Goal: Information Seeking & Learning: Learn about a topic

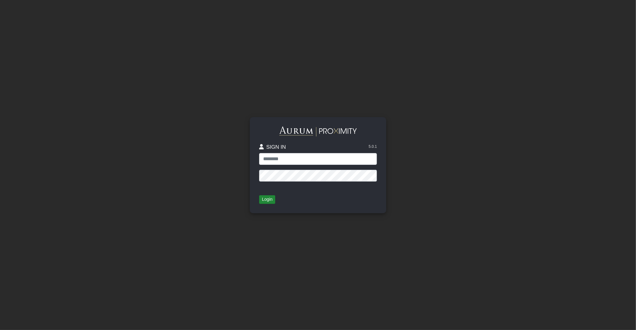
type input "**********"
click at [275, 199] on button "Login" at bounding box center [267, 199] width 16 height 9
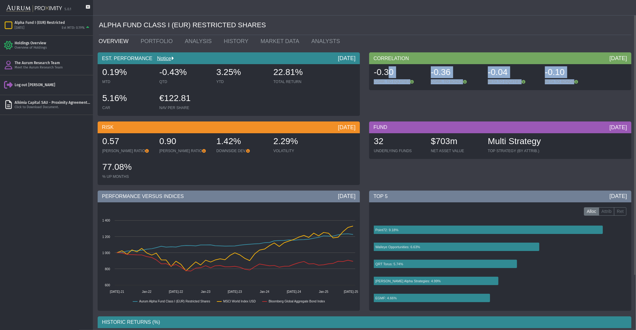
drag, startPoint x: 387, startPoint y: 76, endPoint x: 594, endPoint y: 90, distance: 207.8
click at [594, 90] on div "CORRELATION [DATE] -0.30 CORR. TO EQUITIES -0.36 CORR. TO BONDS -0.04 BETA TO E…" at bounding box center [499, 85] width 271 height 67
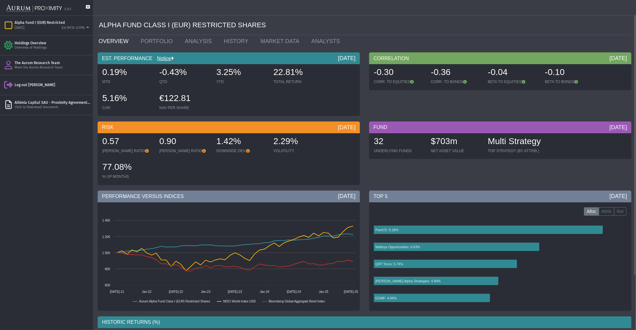
click at [541, 49] on div "ALPHA FUND CLASS I (EUR) RESTRICTED SHARES ******** OVERVIEW PORTFOLIO ANALYSIS…" at bounding box center [365, 198] width 534 height 396
click at [410, 82] on icon at bounding box center [412, 82] width 4 height 4
click at [504, 65] on div "-0.04 BETA TO EQUITIES" at bounding box center [513, 76] width 56 height 22
click at [161, 36] on link "PORTFOLIO" at bounding box center [158, 41] width 44 height 12
click at [160, 41] on link "PORTFOLIO" at bounding box center [158, 41] width 44 height 12
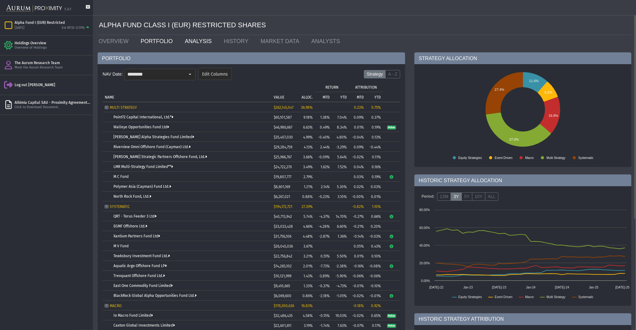
click at [198, 43] on link "ANALYSIS" at bounding box center [199, 41] width 39 height 12
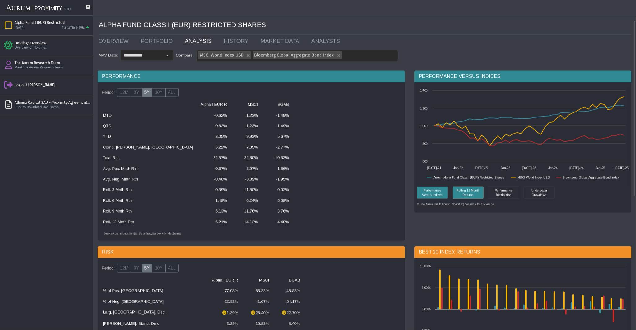
scroll to position [153, 0]
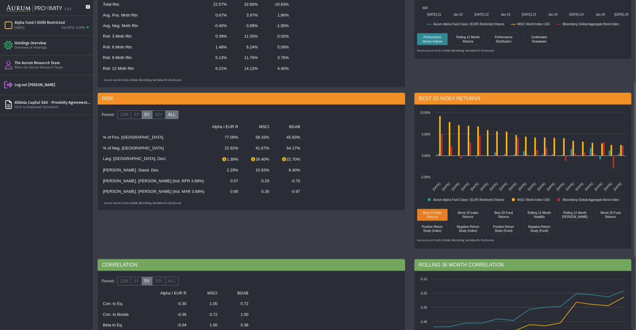
click at [169, 112] on label "ALL" at bounding box center [171, 115] width 13 height 9
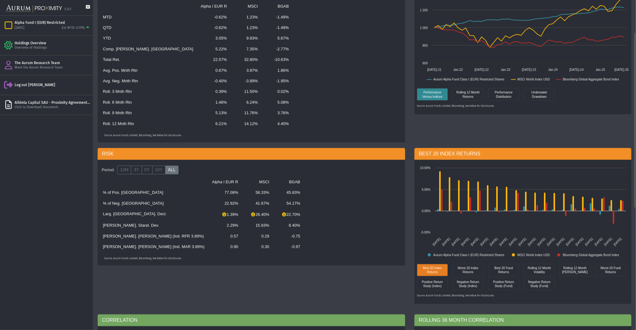
scroll to position [0, 0]
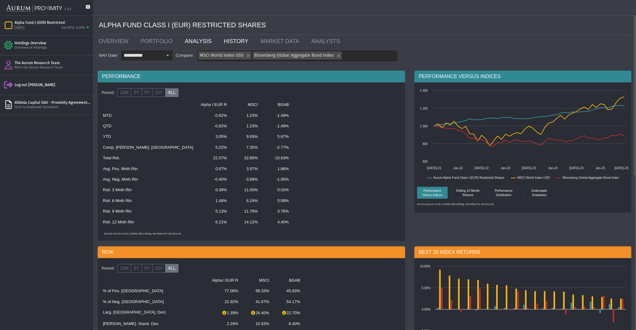
click at [230, 38] on link "HISTORY" at bounding box center [237, 41] width 37 height 12
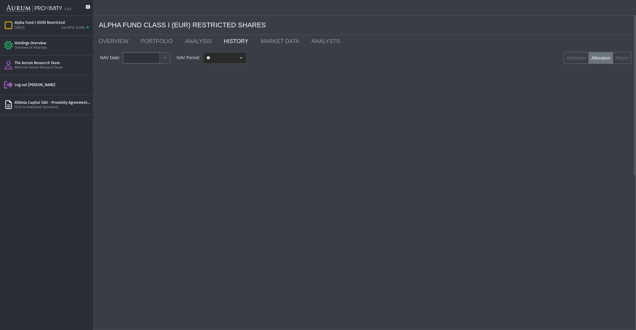
type input "********"
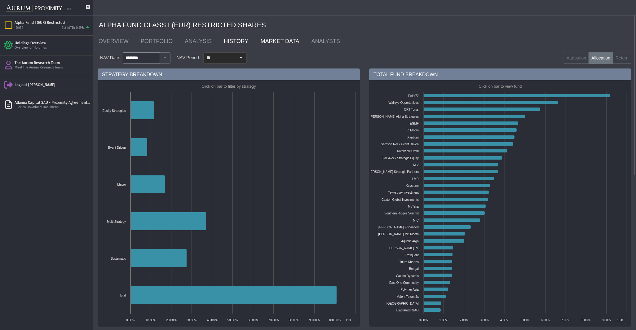
click at [263, 47] on link "MARKET DATA" at bounding box center [281, 41] width 51 height 12
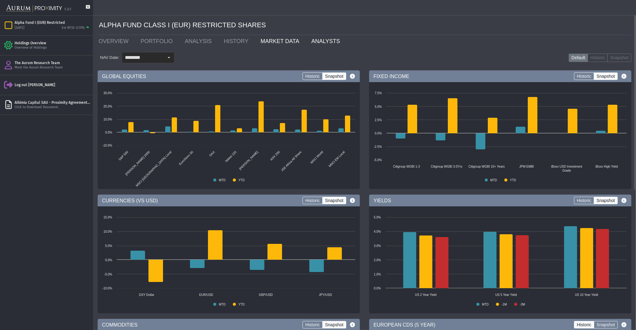
click at [306, 41] on link "ANALYSTS" at bounding box center [326, 41] width 41 height 12
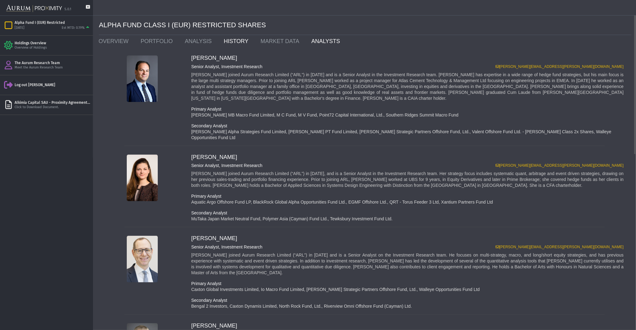
click at [240, 45] on link "HISTORY" at bounding box center [237, 41] width 37 height 12
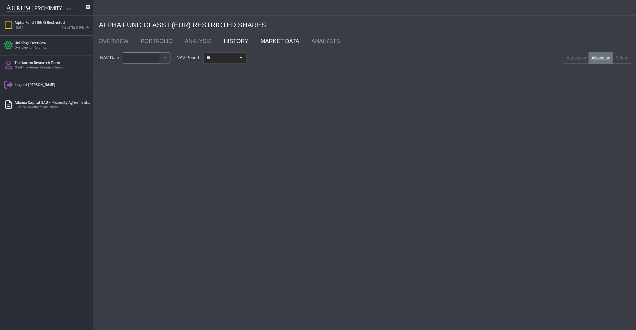
type input "********"
click at [256, 44] on link "MARKET DATA" at bounding box center [281, 41] width 51 height 12
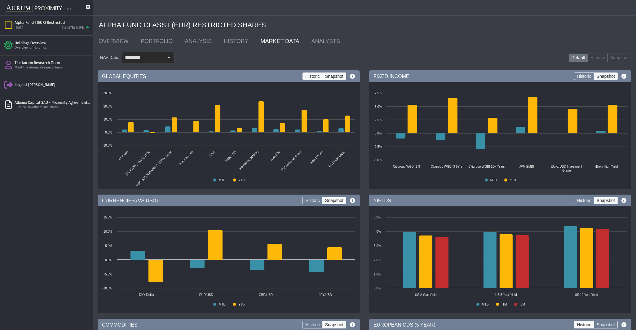
click at [309, 75] on label "Historic" at bounding box center [312, 76] width 20 height 7
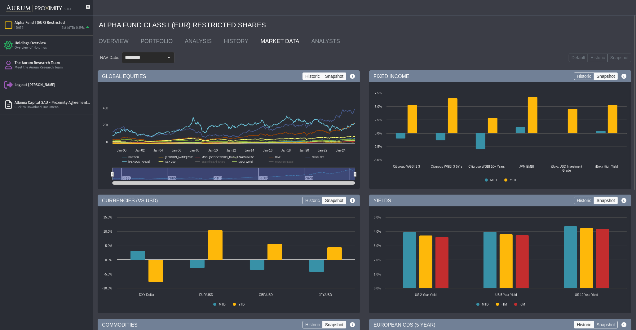
click at [330, 80] on label "Snapshot" at bounding box center [334, 76] width 24 height 7
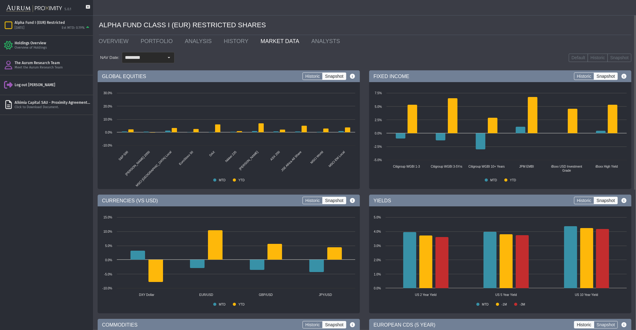
click at [333, 78] on label "Snapshot" at bounding box center [334, 76] width 24 height 7
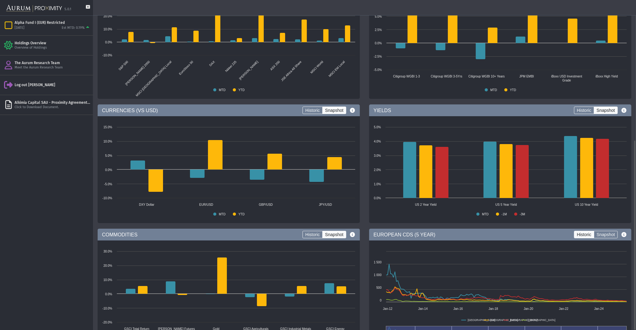
scroll to position [243, 0]
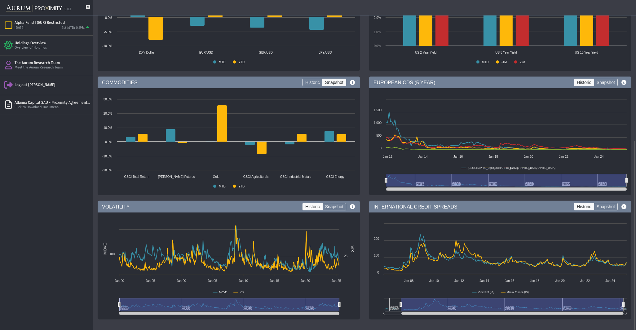
drag, startPoint x: 317, startPoint y: 301, endPoint x: 273, endPoint y: 302, distance: 44.0
click at [273, 302] on rect at bounding box center [229, 304] width 220 height 12
click at [308, 291] on rect at bounding box center [228, 269] width 259 height 99
click at [285, 308] on rect at bounding box center [229, 304] width 220 height 12
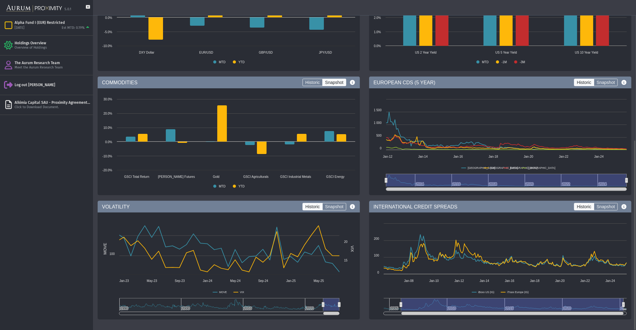
drag, startPoint x: 120, startPoint y: 304, endPoint x: 323, endPoint y: 306, distance: 203.0
click at [323, 306] on icon at bounding box center [323, 304] width 2 height 5
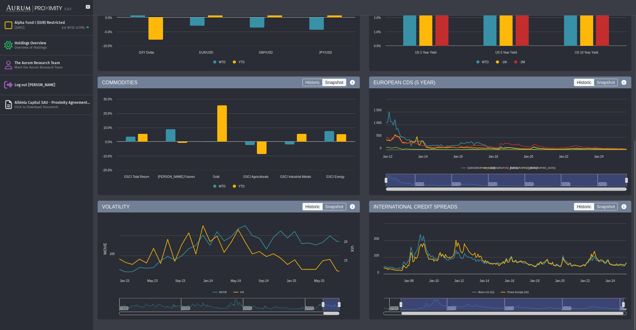
click at [321, 303] on g at bounding box center [229, 304] width 221 height 13
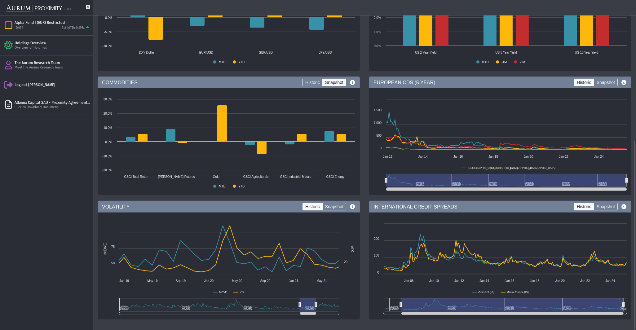
drag, startPoint x: 324, startPoint y: 303, endPoint x: 343, endPoint y: 301, distance: 19.3
click at [343, 301] on icon "Created with Highcharts 11.4.8 MOVE VIX MOVE VIX May-21 May-20 Sep-20 Jan-21 Se…" at bounding box center [228, 269] width 259 height 99
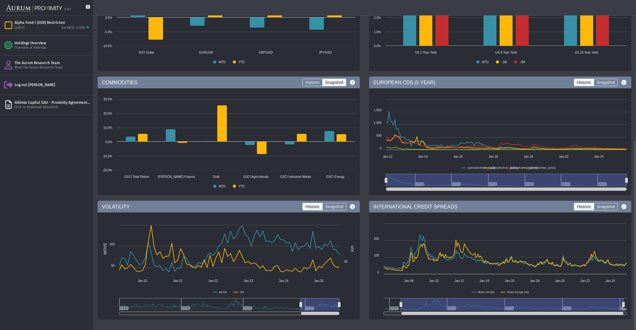
drag, startPoint x: 323, startPoint y: 306, endPoint x: 301, endPoint y: 308, distance: 22.1
click at [301, 308] on g at bounding box center [229, 304] width 221 height 13
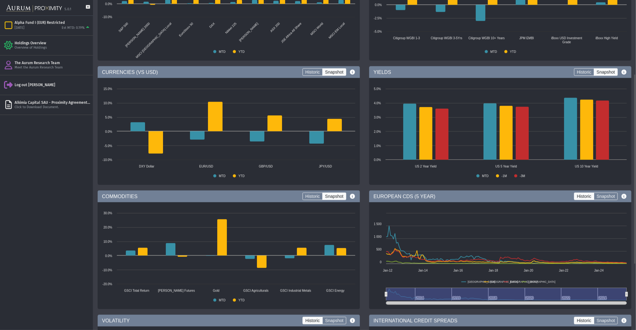
scroll to position [0, 0]
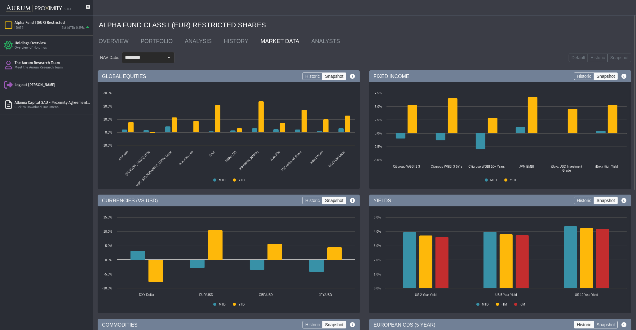
click at [222, 34] on div "ALPHA FUND CLASS I (EUR) RESTRICTED SHARES" at bounding box center [365, 25] width 532 height 20
click at [223, 36] on link "HISTORY" at bounding box center [237, 41] width 37 height 12
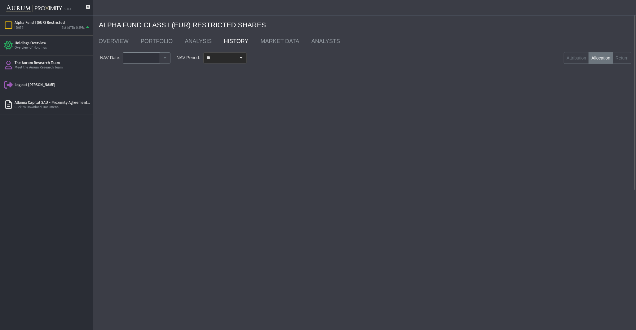
type input "********"
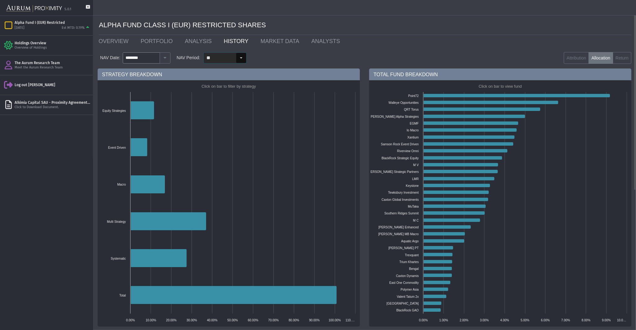
click at [216, 58] on input "**" at bounding box center [220, 58] width 32 height 11
click at [222, 120] on div "3Y" at bounding box center [223, 121] width 42 height 10
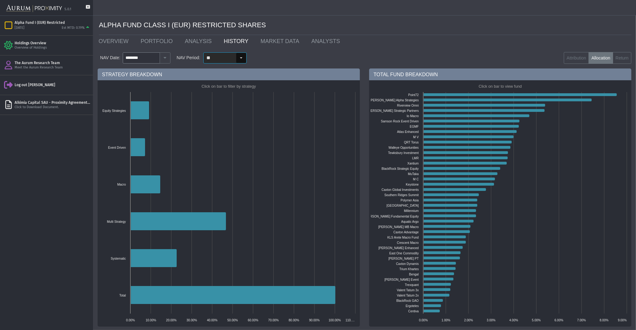
click at [228, 62] on input "**" at bounding box center [220, 58] width 32 height 11
click at [209, 109] on div "1Y" at bounding box center [223, 111] width 42 height 10
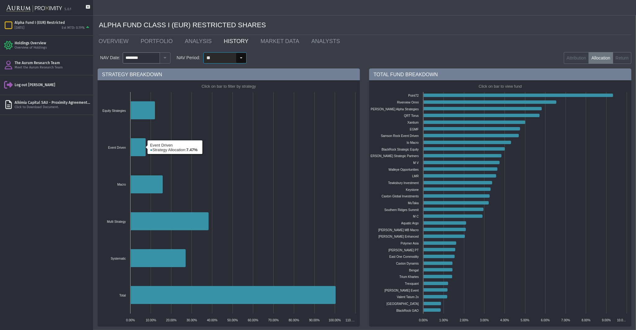
click at [218, 55] on input "**" at bounding box center [220, 58] width 32 height 11
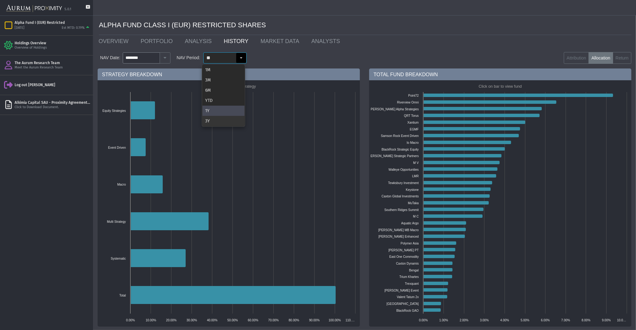
click at [212, 123] on div "3Y" at bounding box center [223, 121] width 42 height 10
type input "**"
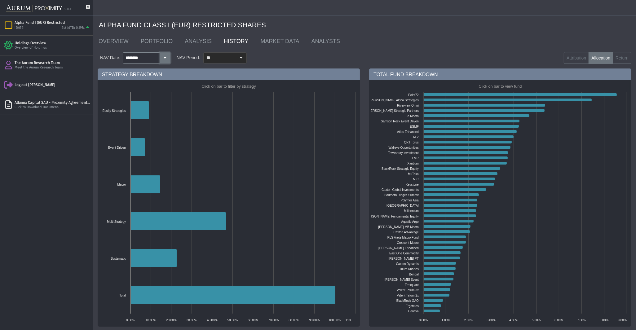
click at [168, 58] on button "button" at bounding box center [165, 57] width 11 height 11
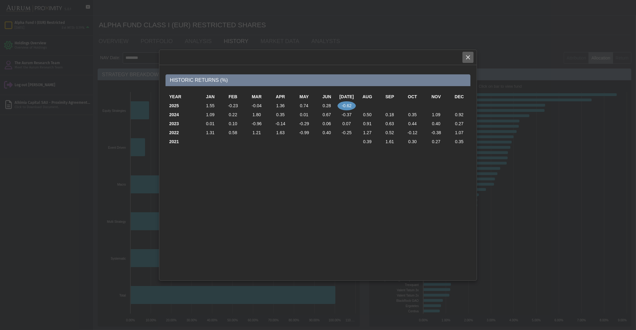
click at [463, 59] on div "Close" at bounding box center [468, 57] width 11 height 11
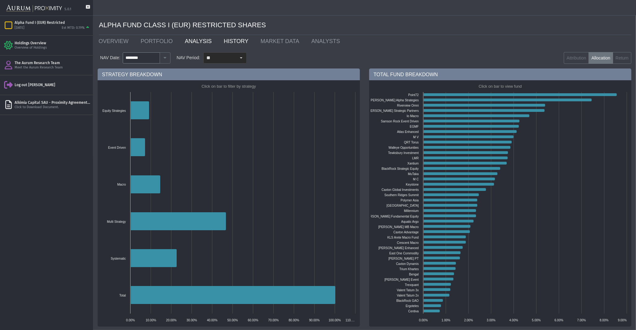
click at [194, 43] on link "ANALYSIS" at bounding box center [199, 41] width 39 height 12
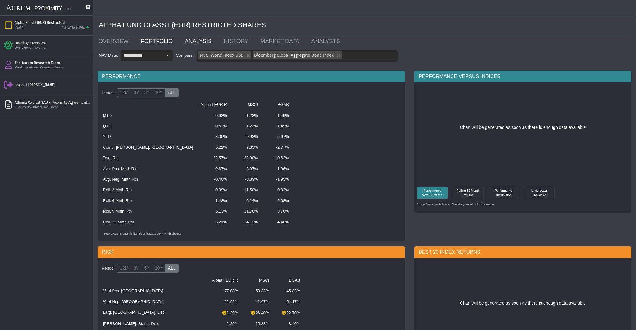
click at [161, 41] on link "PORTFOLIO" at bounding box center [158, 41] width 44 height 12
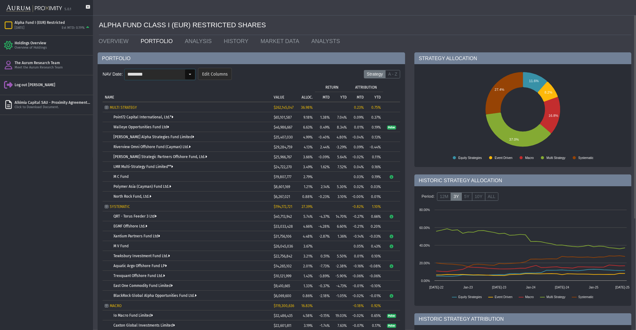
click at [155, 77] on input "********" at bounding box center [155, 74] width 60 height 11
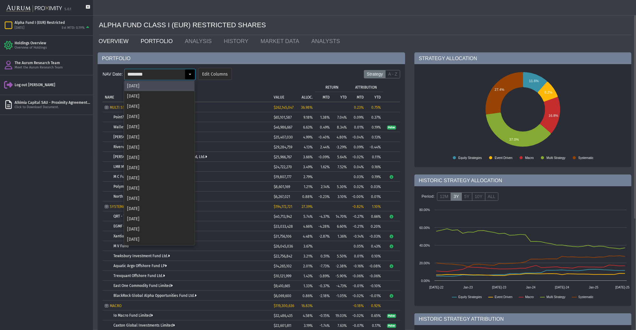
click at [117, 39] on link "OVERVIEW" at bounding box center [115, 41] width 42 height 12
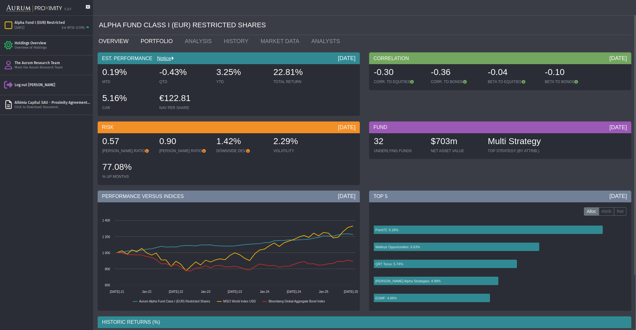
click at [152, 41] on link "PORTFOLIO" at bounding box center [158, 41] width 44 height 12
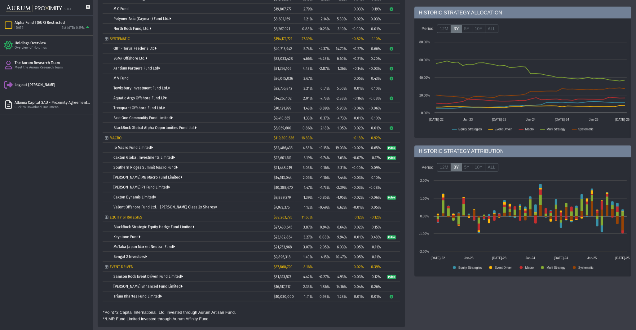
scroll to position [15, 0]
